Goal: Find specific page/section: Find specific page/section

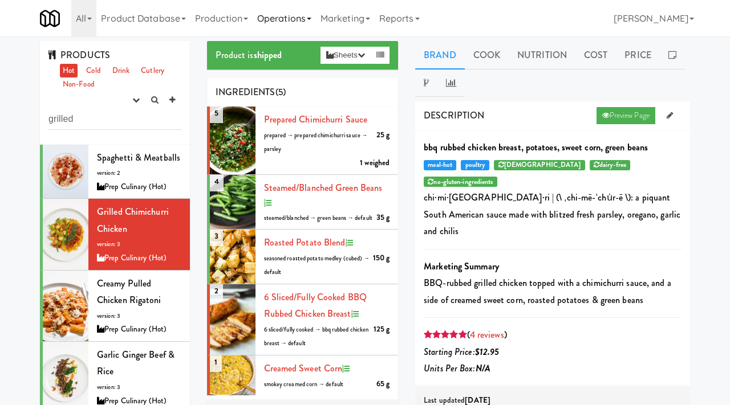
click at [284, 18] on link "Operations" at bounding box center [284, 18] width 63 height 36
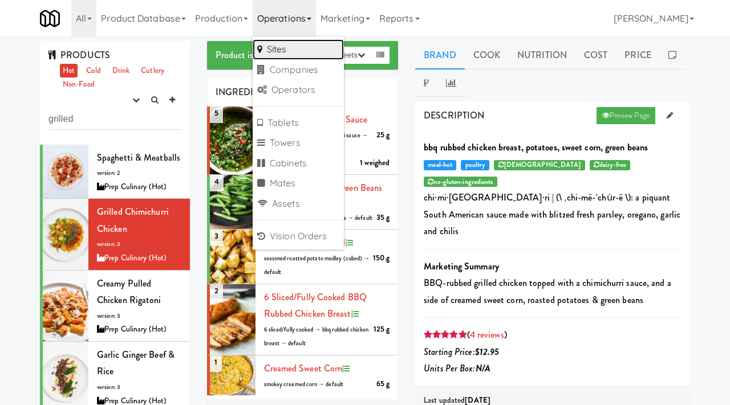
click at [279, 57] on link "Sites" at bounding box center [298, 49] width 91 height 21
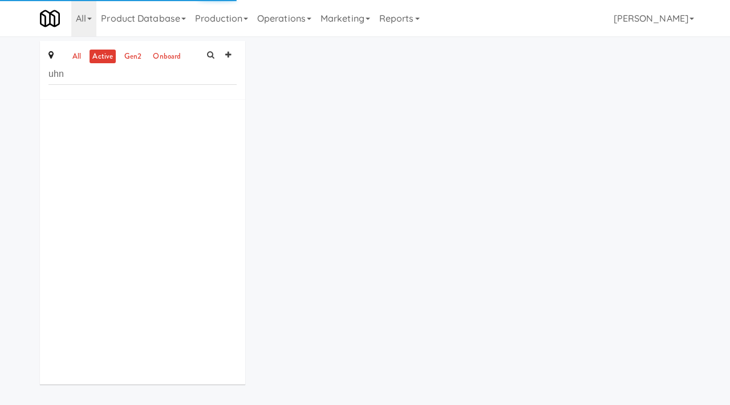
type input "uhn"
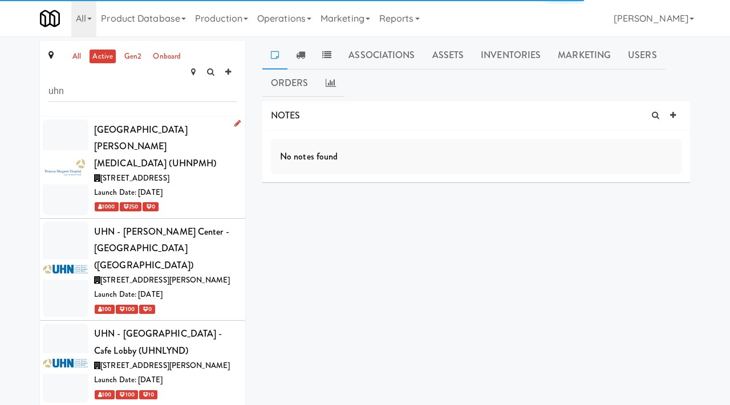
click at [225, 133] on div "[GEOGRAPHIC_DATA][PERSON_NAME][MEDICAL_DATA] (UHNPMH)" at bounding box center [165, 146] width 143 height 51
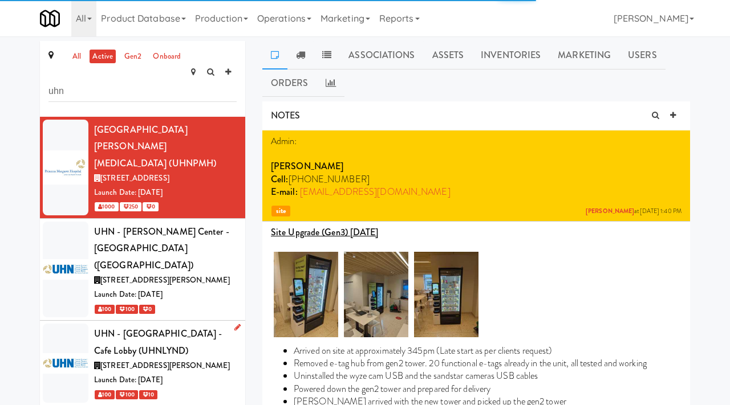
click at [222, 359] on div "[STREET_ADDRESS][PERSON_NAME]" at bounding box center [165, 366] width 143 height 14
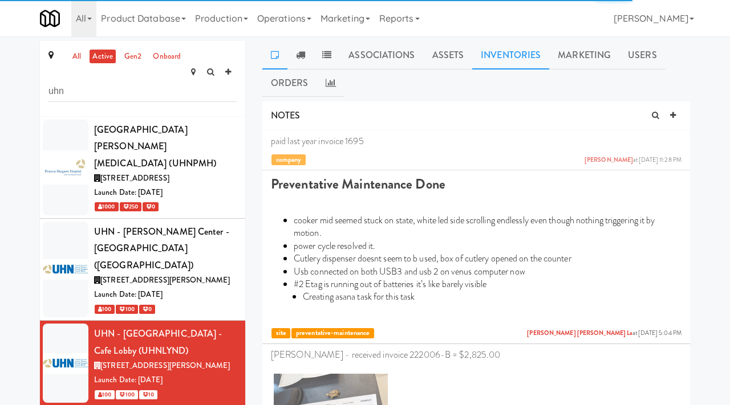
click at [523, 51] on link "Inventories" at bounding box center [510, 55] width 77 height 29
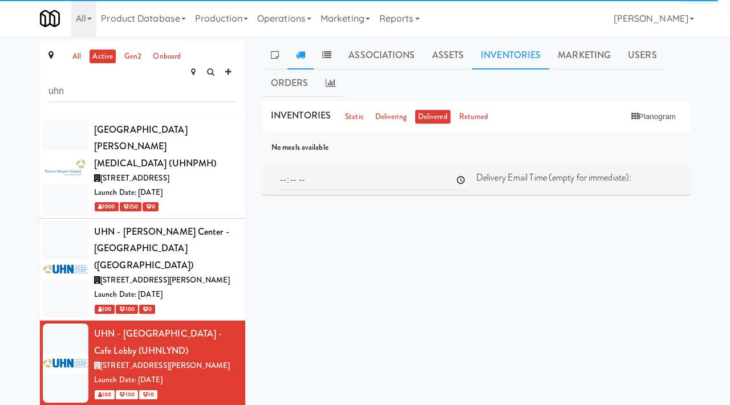
click at [306, 48] on link at bounding box center [300, 55] width 26 height 29
